Goal: Transaction & Acquisition: Obtain resource

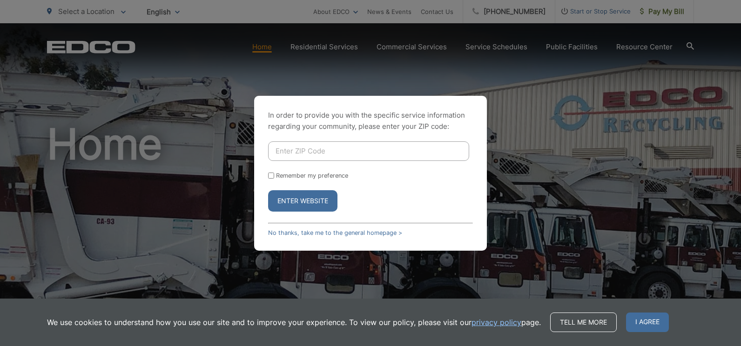
click at [286, 151] on input "Enter ZIP Code" at bounding box center [368, 152] width 201 height 20
type input "92040"
click at [312, 200] on button "Enter Website" at bounding box center [302, 200] width 69 height 21
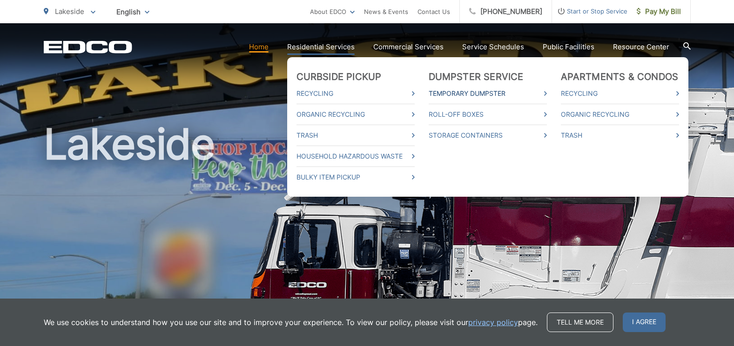
click at [452, 93] on link "Temporary Dumpster" at bounding box center [488, 93] width 118 height 11
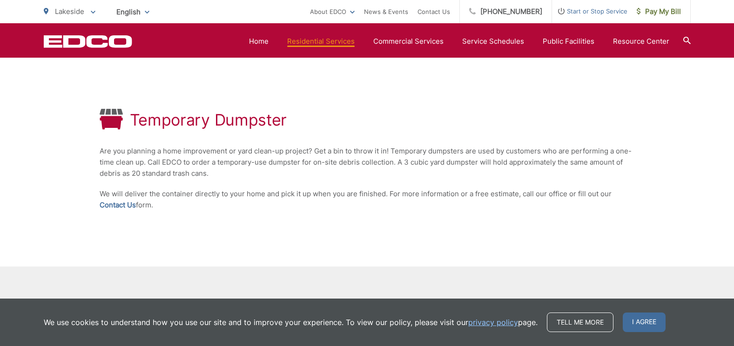
scroll to position [129, 0]
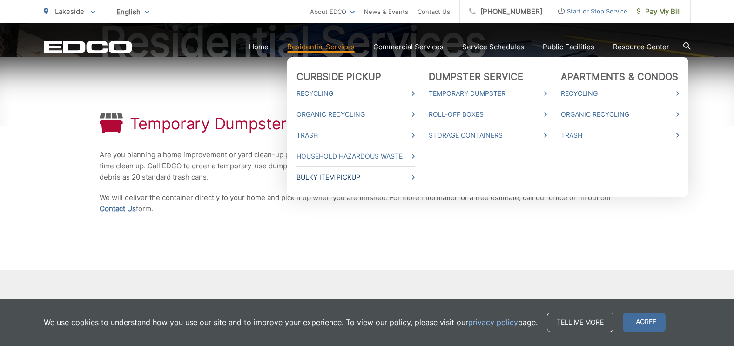
click at [415, 177] on icon at bounding box center [413, 177] width 3 height 5
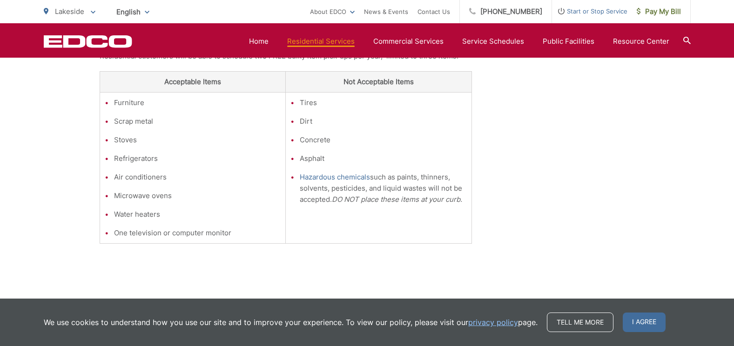
scroll to position [249, 0]
